Goal: Book appointment/travel/reservation

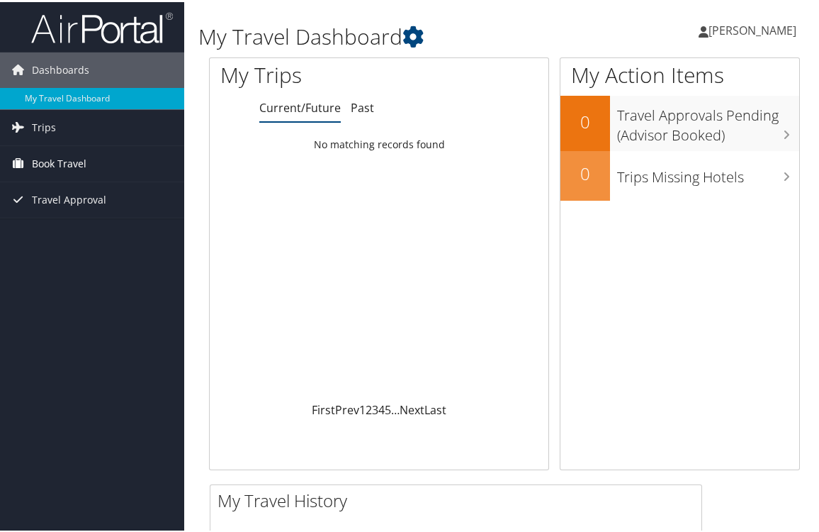
click at [59, 162] on span "Book Travel" at bounding box center [59, 161] width 55 height 35
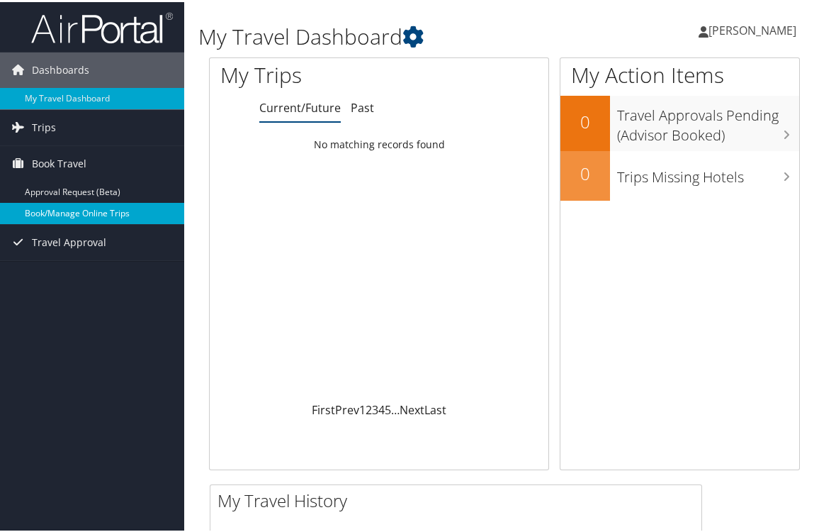
click at [72, 213] on link "Book/Manage Online Trips" at bounding box center [92, 211] width 184 height 21
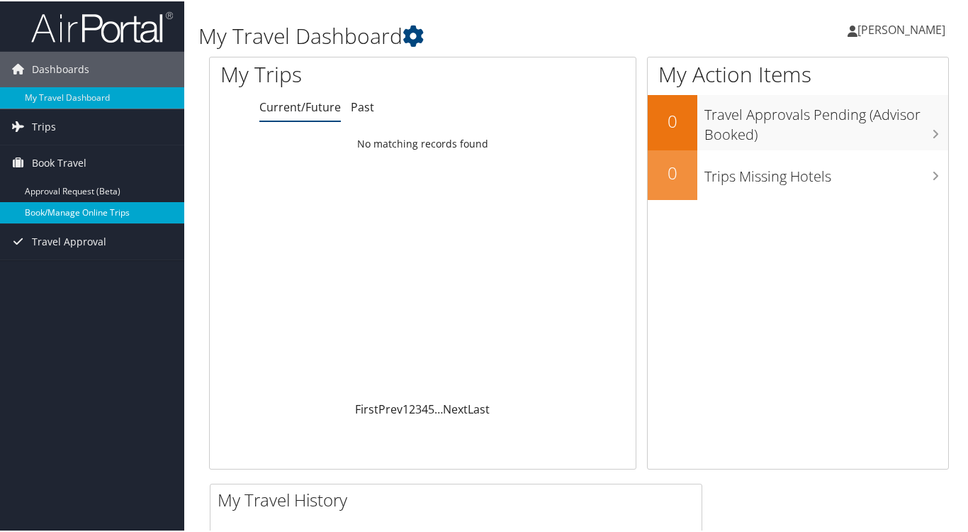
click at [99, 211] on link "Book/Manage Online Trips" at bounding box center [92, 211] width 184 height 21
